Goal: Complete application form: Complete application form

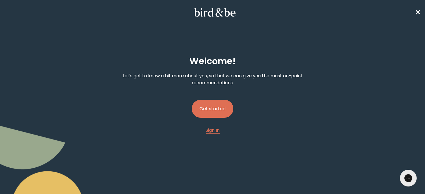
click at [222, 110] on button "Get started" at bounding box center [212, 109] width 42 height 18
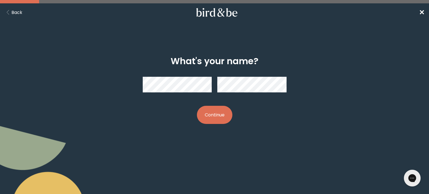
click at [197, 106] on button "Continue" at bounding box center [214, 115] width 35 height 18
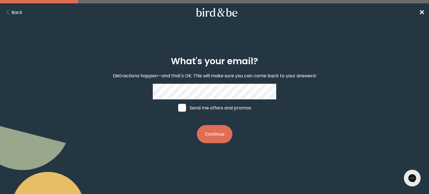
click at [216, 138] on button "Continue" at bounding box center [214, 134] width 35 height 18
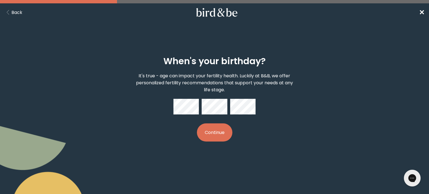
click at [210, 135] on button "Continue" at bounding box center [214, 132] width 35 height 18
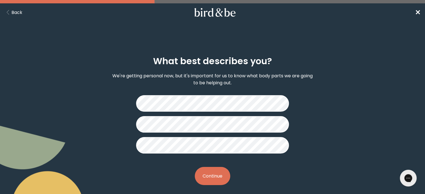
click at [214, 173] on button "Continue" at bounding box center [212, 176] width 35 height 18
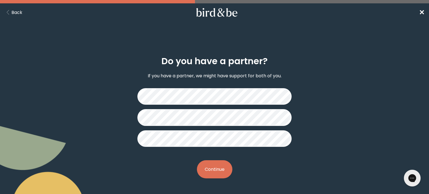
click at [219, 170] on button "Continue" at bounding box center [214, 169] width 35 height 18
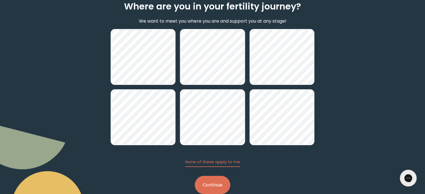
scroll to position [67, 0]
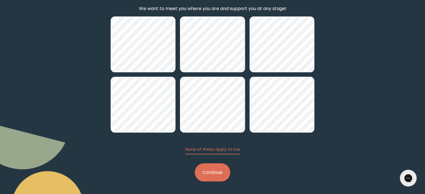
click at [218, 177] on button "Continue" at bounding box center [212, 172] width 35 height 18
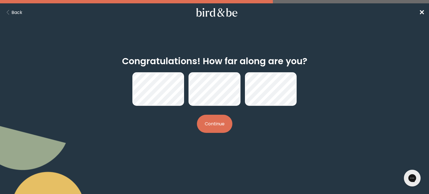
click at [215, 120] on button "Continue" at bounding box center [214, 124] width 35 height 18
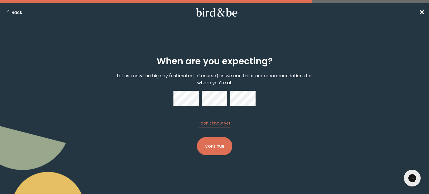
click at [222, 146] on button "Continue" at bounding box center [214, 146] width 35 height 18
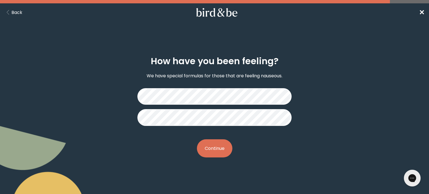
click at [222, 144] on button "Continue" at bounding box center [214, 148] width 35 height 18
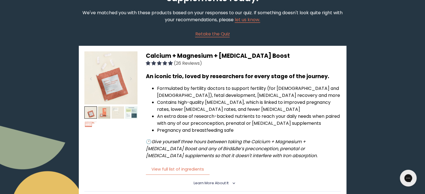
scroll to position [54, 0]
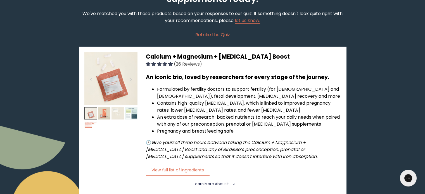
click at [93, 110] on img at bounding box center [90, 113] width 13 height 13
click at [109, 110] on img at bounding box center [104, 113] width 13 height 13
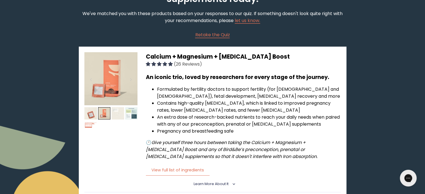
click at [120, 112] on img at bounding box center [117, 113] width 13 height 13
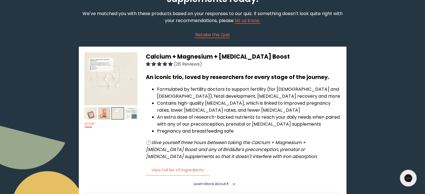
click at [127, 112] on img at bounding box center [131, 113] width 13 height 13
drag, startPoint x: 127, startPoint y: 112, endPoint x: 92, endPoint y: 129, distance: 38.6
click at [92, 129] on img at bounding box center [90, 127] width 13 height 13
click at [222, 181] on span "Learn More About it" at bounding box center [210, 183] width 35 height 5
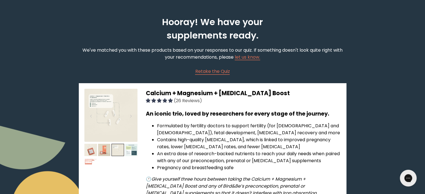
scroll to position [0, 0]
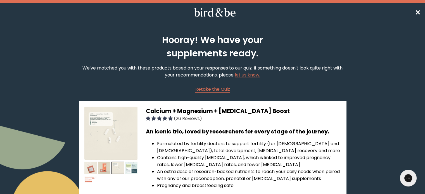
click at [415, 12] on span "✕" at bounding box center [418, 12] width 6 height 9
